Goal: Navigation & Orientation: Find specific page/section

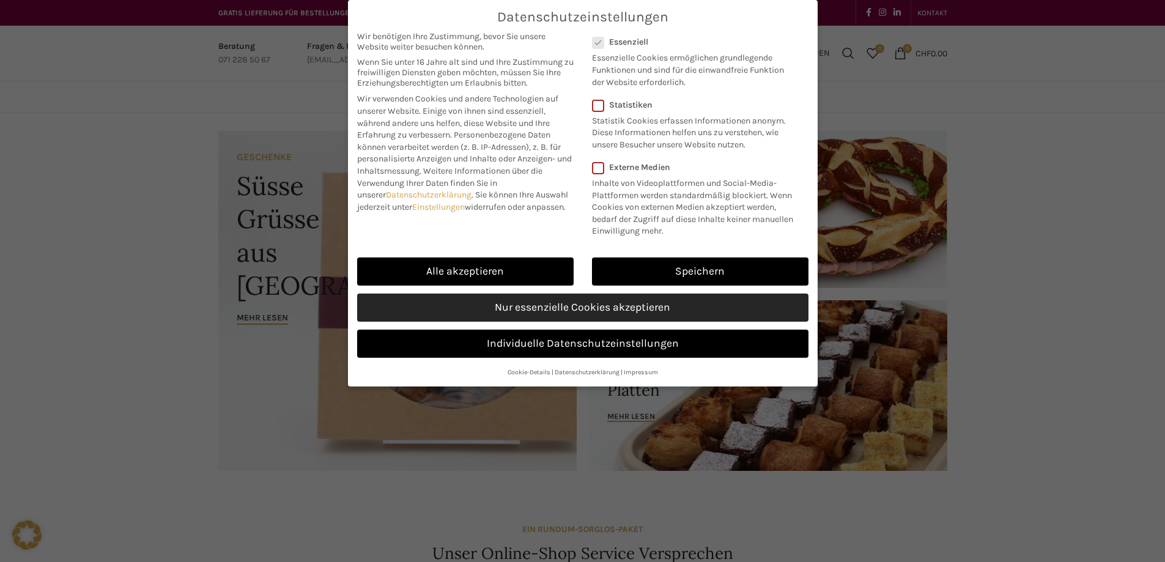
click at [629, 305] on link "Nur essenzielle Cookies akzeptieren" at bounding box center [582, 308] width 451 height 28
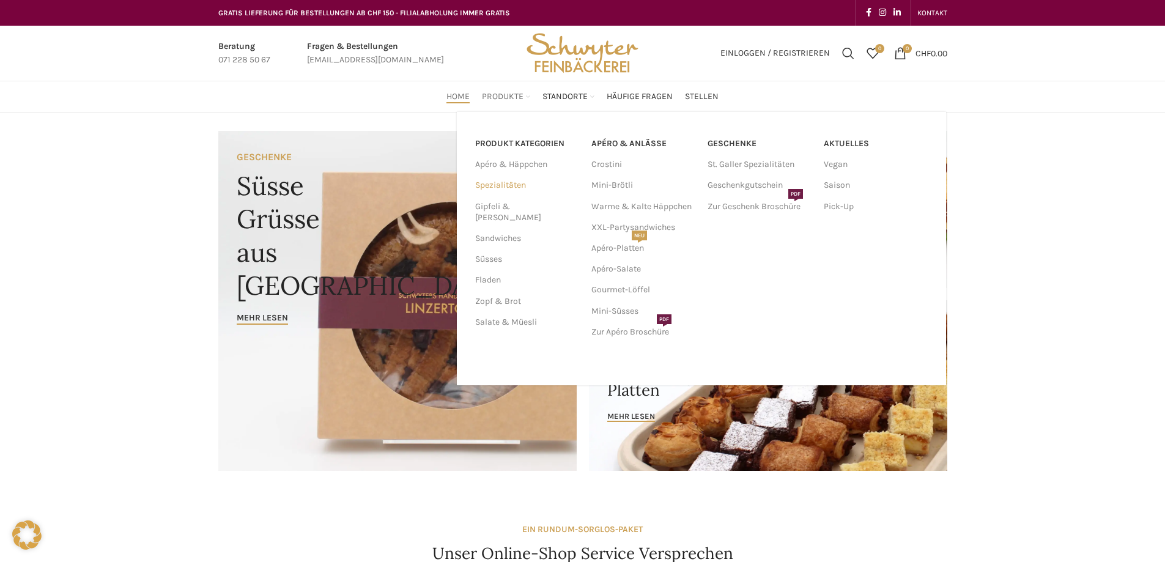
click at [501, 183] on link "Spezialitäten" at bounding box center [526, 185] width 102 height 21
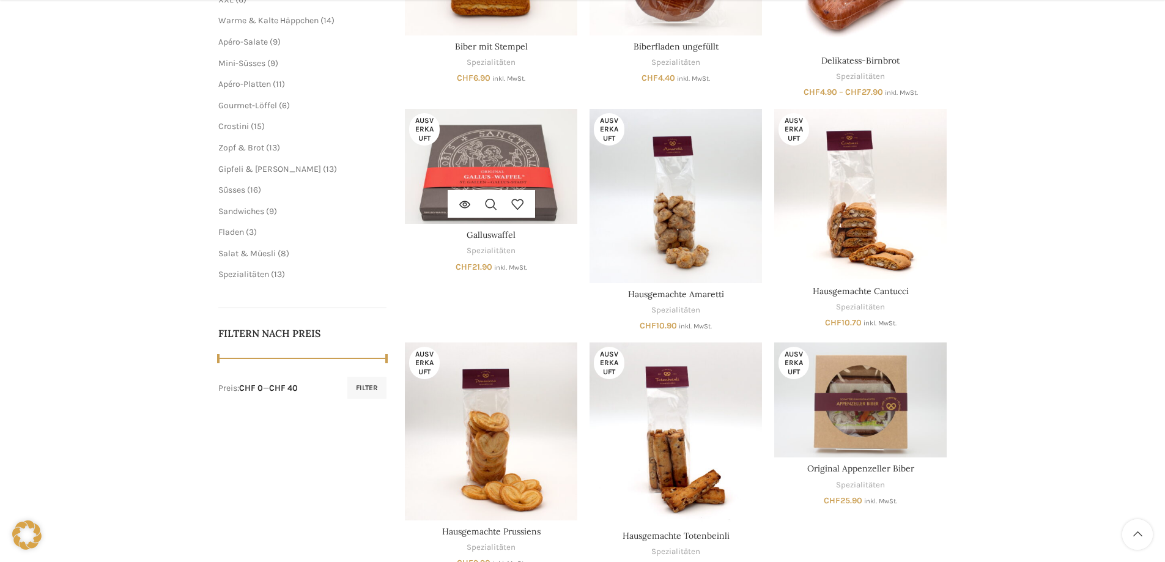
scroll to position [245, 0]
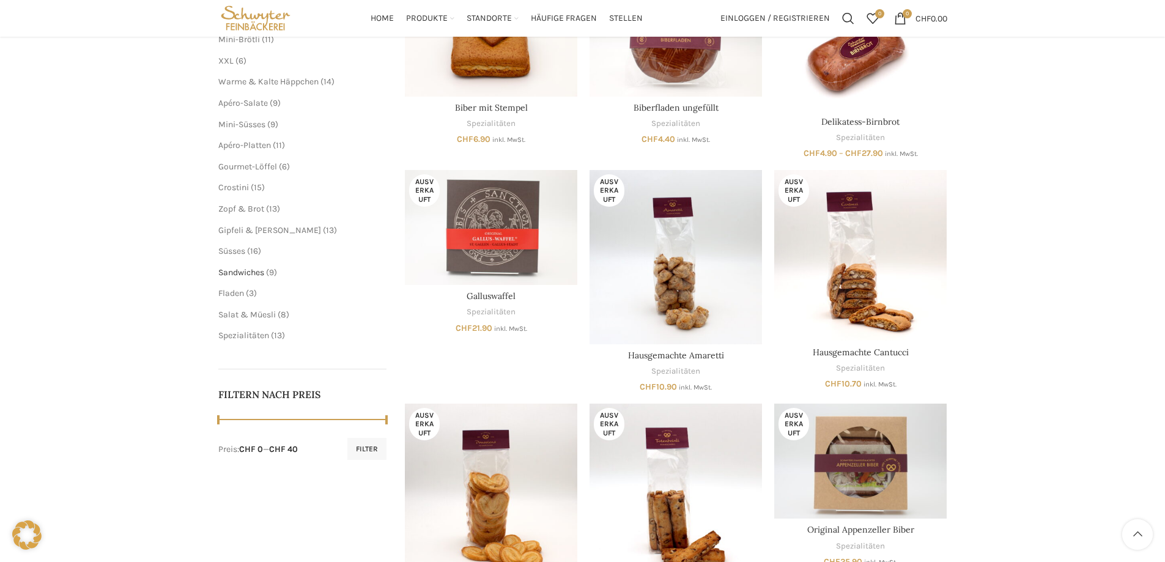
click at [257, 275] on span "Sandwiches" at bounding box center [241, 272] width 46 height 10
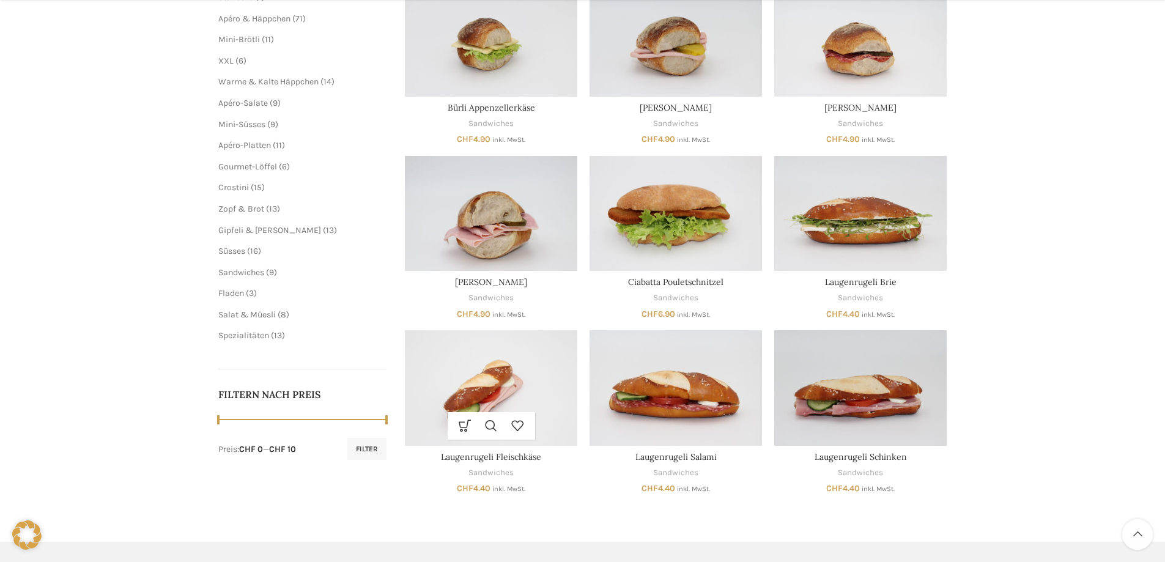
scroll to position [367, 0]
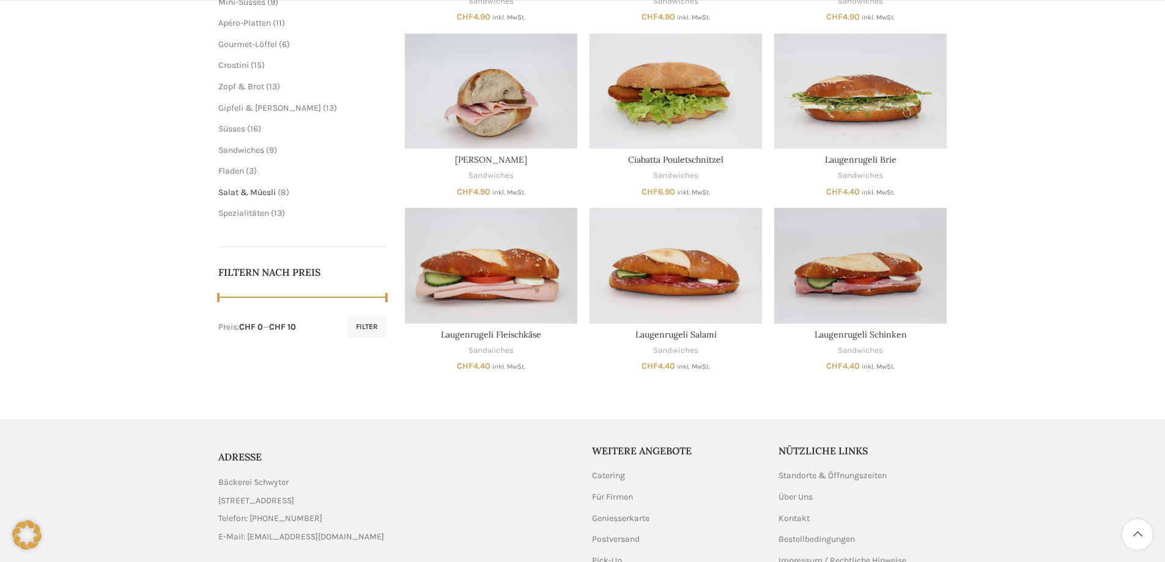
click at [261, 197] on span "Salat & Müesli" at bounding box center [246, 192] width 57 height 10
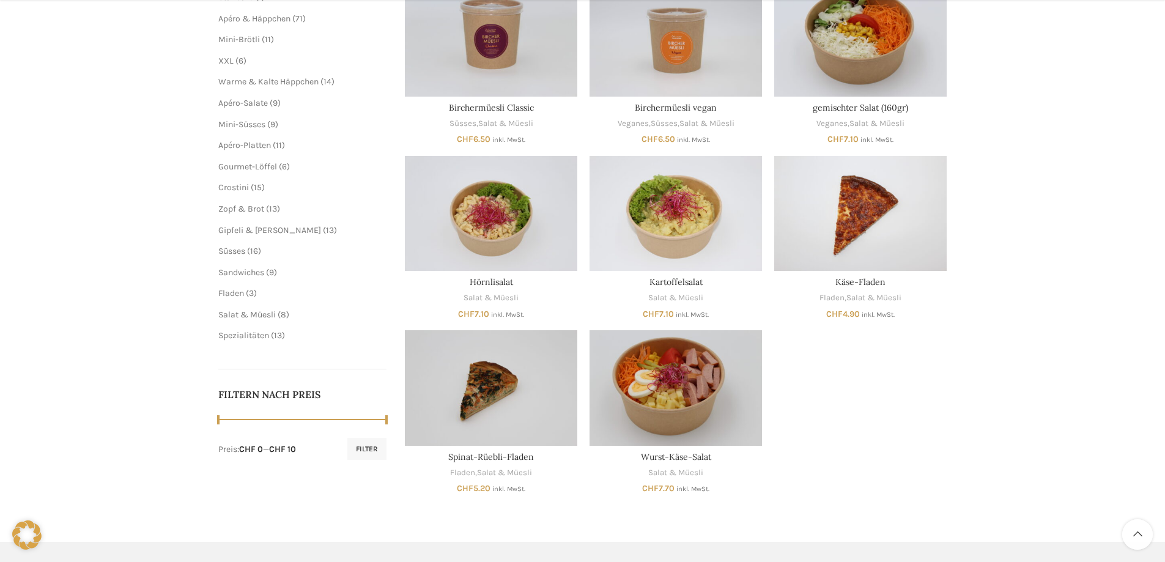
scroll to position [306, 0]
